Goal: Book appointment/travel/reservation

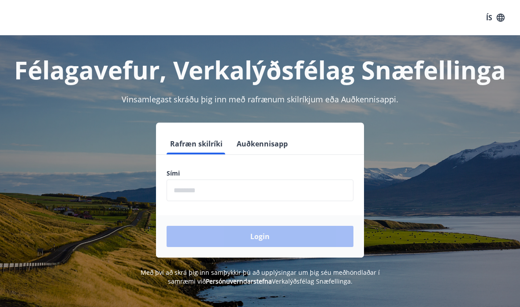
click at [211, 195] on input "phone" at bounding box center [260, 190] width 187 height 22
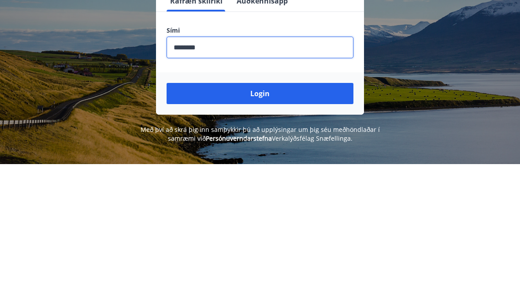
scroll to position [143, 0]
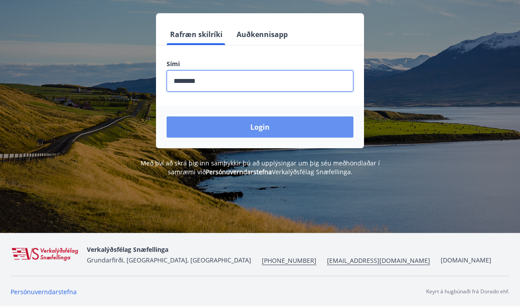
type input "********"
click at [261, 116] on button "Login" at bounding box center [260, 126] width 187 height 21
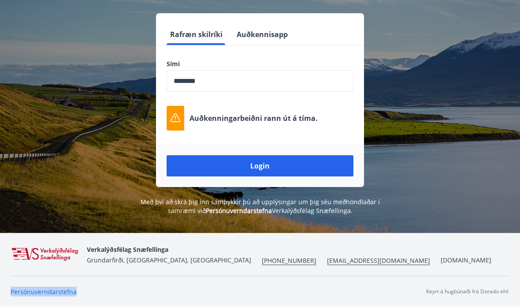
click at [269, 155] on button "Login" at bounding box center [260, 165] width 187 height 21
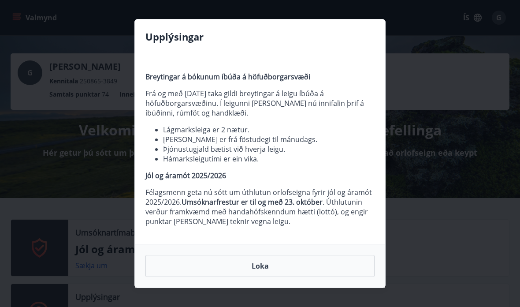
click at [274, 262] on button "Loka" at bounding box center [260, 266] width 229 height 22
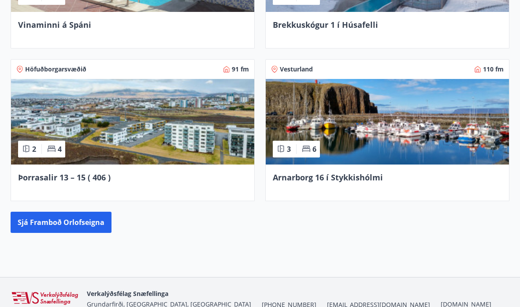
scroll to position [757, 0]
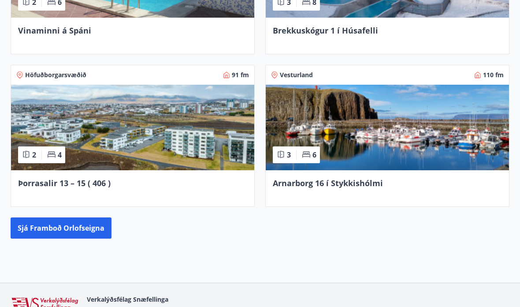
click at [97, 226] on button "Sjá framboð orlofseigna" at bounding box center [61, 227] width 101 height 21
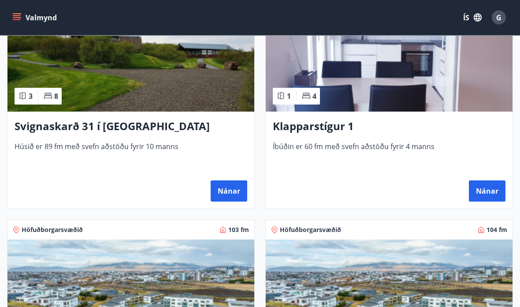
scroll to position [478, 0]
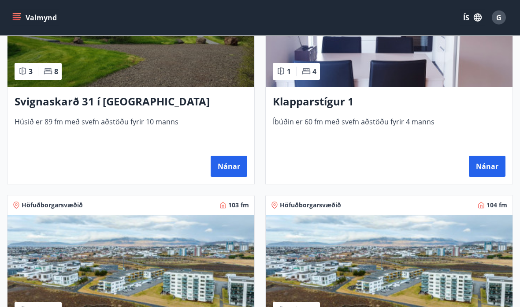
click at [486, 174] on button "Nánar" at bounding box center [487, 166] width 37 height 21
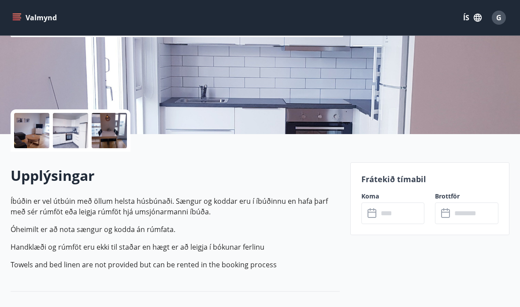
scroll to position [135, 0]
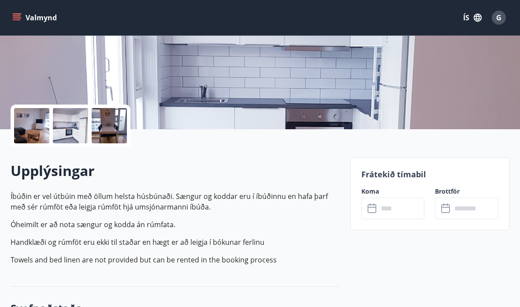
click at [396, 212] on input "text" at bounding box center [401, 209] width 47 height 22
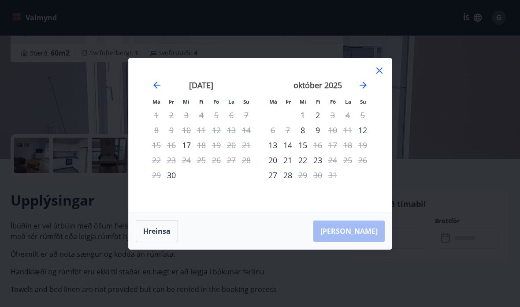
scroll to position [105, 0]
click at [367, 86] on icon "Move forward to switch to the next month." at bounding box center [363, 85] width 11 height 11
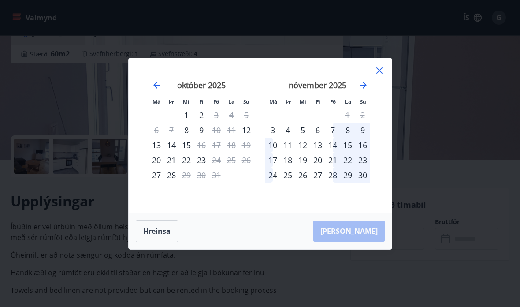
click at [306, 146] on div "12" at bounding box center [302, 145] width 15 height 15
click at [338, 146] on div "14" at bounding box center [332, 145] width 15 height 15
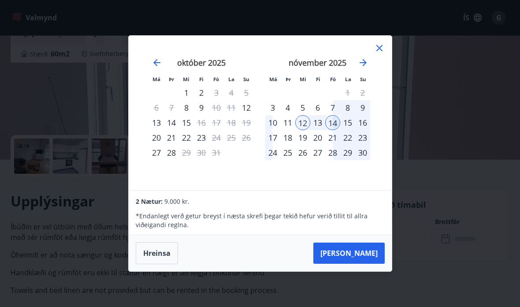
click at [362, 254] on button "[PERSON_NAME]" at bounding box center [348, 253] width 71 height 21
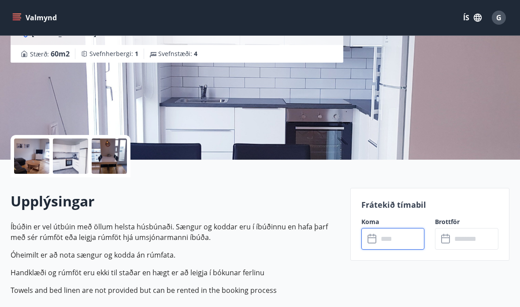
type input "******"
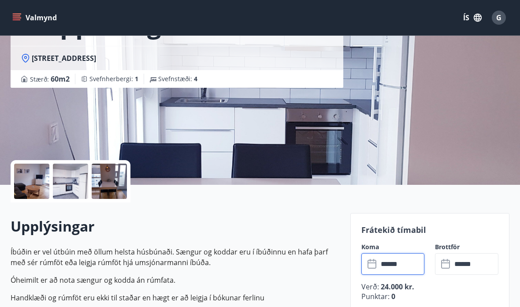
scroll to position [0, 0]
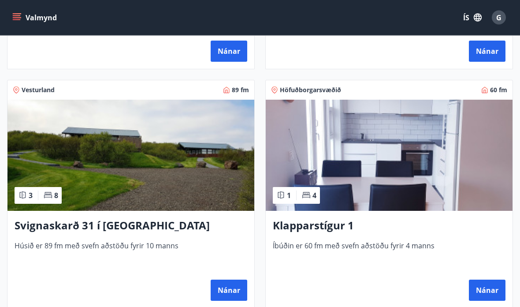
scroll to position [289, 0]
